Goal: Transaction & Acquisition: Purchase product/service

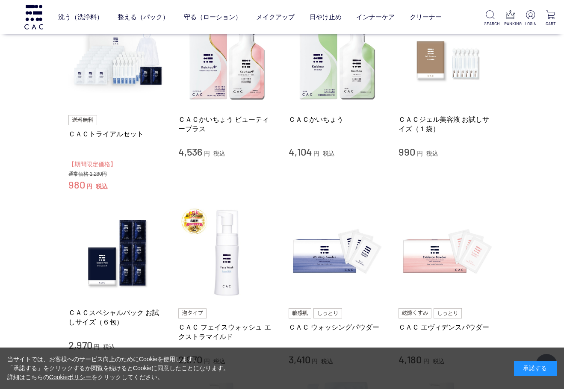
scroll to position [128, 0]
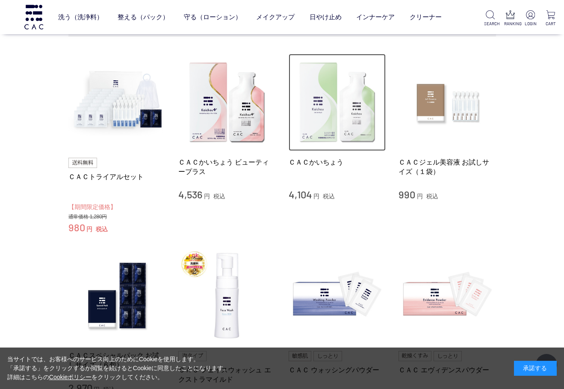
click at [352, 127] on img at bounding box center [338, 103] width 98 height 98
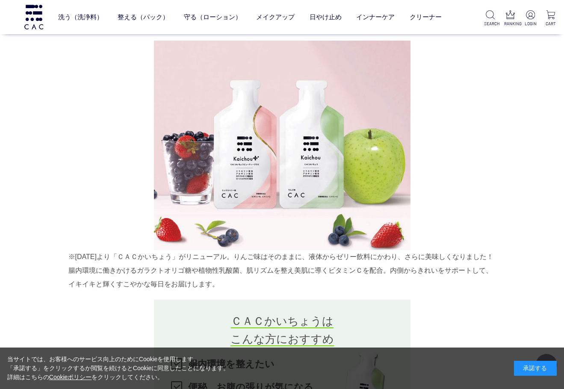
scroll to position [513, 0]
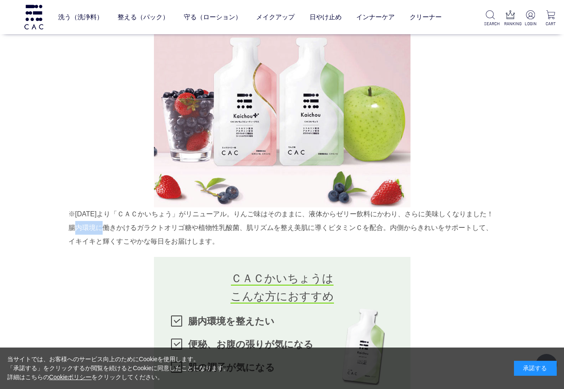
drag, startPoint x: 70, startPoint y: 240, endPoint x: 93, endPoint y: 240, distance: 23.5
click at [93, 240] on div "※[DATE]より「ＣＡＣかいちょう」がリニューアル。りんご味はそのままに、液体からゼリー飲料にかわり、さらに美味しくなりました！ 腸内環境に働きかけるガラク…" at bounding box center [282, 227] width 428 height 41
